Goal: Transaction & Acquisition: Purchase product/service

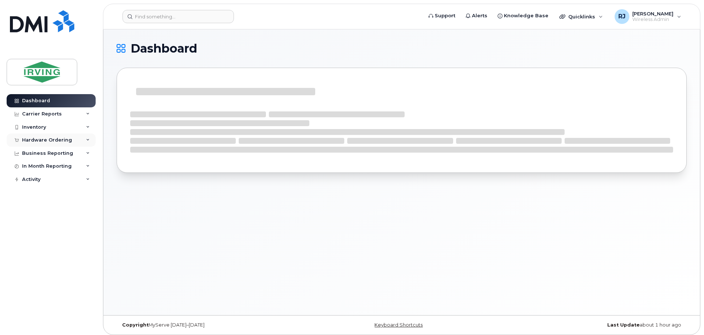
click at [68, 139] on div "Hardware Ordering" at bounding box center [47, 140] width 50 height 6
click at [57, 152] on link "Overview" at bounding box center [58, 154] width 76 height 14
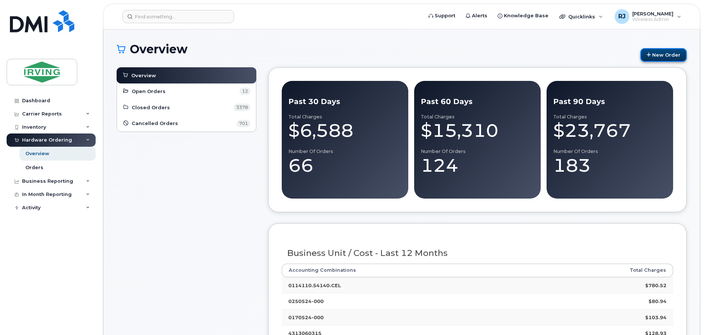
click at [673, 53] on link "New Order" at bounding box center [664, 55] width 46 height 14
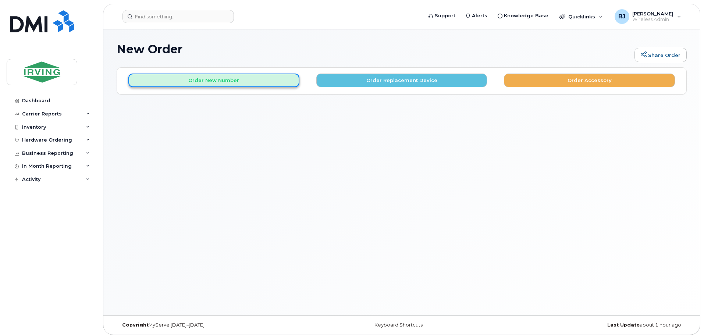
click at [149, 82] on button "Order New Number" at bounding box center [213, 81] width 171 height 14
